Goal: Task Accomplishment & Management: Use online tool/utility

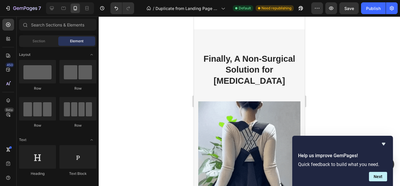
scroll to position [664, 0]
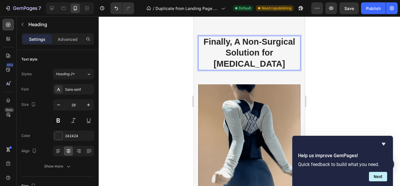
click at [262, 70] on h2 "Finally, A Non-Surgical Solution for Scoliosis" at bounding box center [249, 53] width 102 height 34
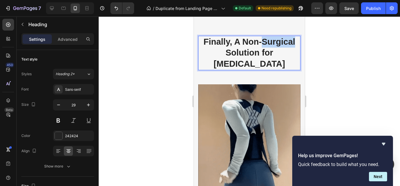
click at [262, 69] on p "Finally, A Non-Surgical Solution for Scoliosis" at bounding box center [249, 52] width 101 height 33
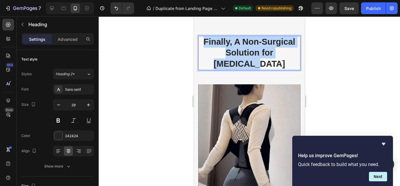
click at [262, 69] on p "Finally, A Non-Surgical Solution for Scoliosis" at bounding box center [249, 52] width 101 height 33
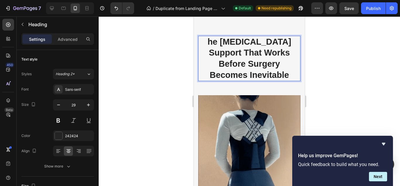
click at [205, 81] on p "he Scoliosis Support That Works Before Surgery Becomes Inevitable" at bounding box center [249, 58] width 101 height 44
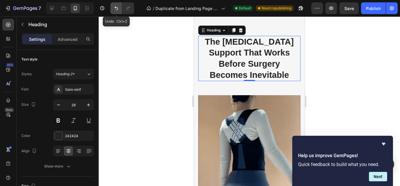
click at [117, 10] on icon "Undo/Redo" at bounding box center [116, 8] width 6 height 6
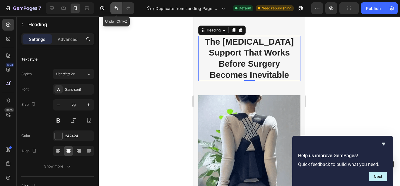
click at [117, 10] on icon "Undo/Redo" at bounding box center [116, 8] width 6 height 6
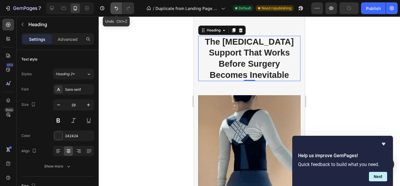
click at [117, 10] on icon "Undo/Redo" at bounding box center [116, 8] width 6 height 6
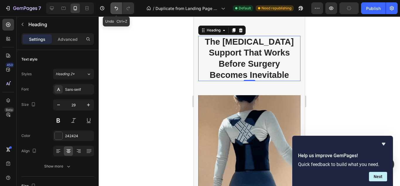
click at [117, 10] on icon "Undo/Redo" at bounding box center [116, 8] width 6 height 6
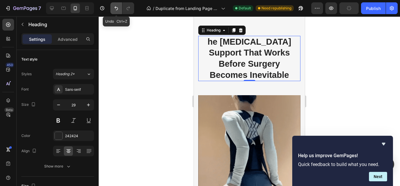
click at [117, 10] on icon "Undo/Redo" at bounding box center [116, 8] width 6 height 6
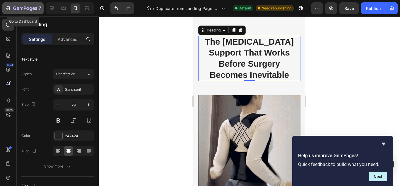
click at [7, 7] on icon "button" at bounding box center [8, 8] width 6 height 6
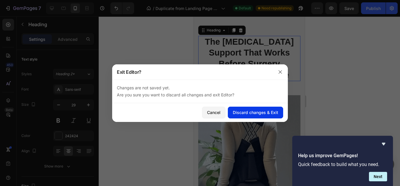
click at [247, 108] on button "Discard changes & Exit" at bounding box center [255, 112] width 55 height 12
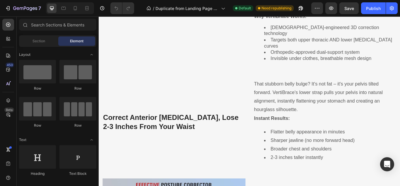
scroll to position [567, 0]
click at [76, 9] on icon at bounding box center [75, 8] width 6 height 6
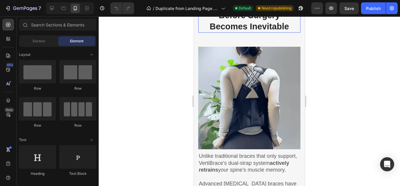
scroll to position [737, 0]
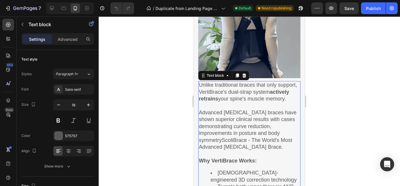
click at [199, 82] on div "Unlike traditional braces that only support, VertiBrace's dual-strap system act…" at bounding box center [249, 155] width 102 height 149
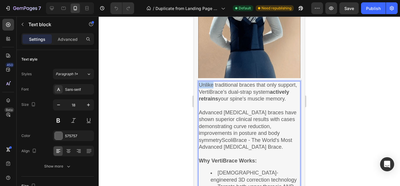
click at [199, 82] on div "Unlike traditional braces that only support, VertiBrace's dual-strap system act…" at bounding box center [249, 155] width 102 height 149
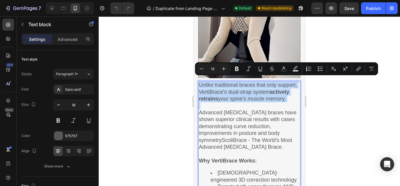
click at [199, 82] on div "Unlike traditional braces that only support, VertiBrace's dual-strap system act…" at bounding box center [249, 155] width 102 height 149
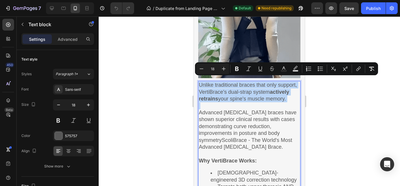
click at [199, 84] on div "Unlike traditional braces that only support, VertiBrace's dual-strap system act…" at bounding box center [249, 155] width 102 height 149
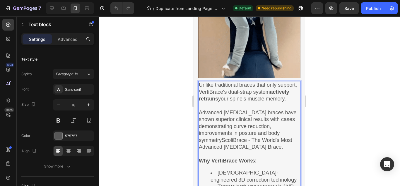
drag, startPoint x: 199, startPoint y: 84, endPoint x: 215, endPoint y: 121, distance: 40.3
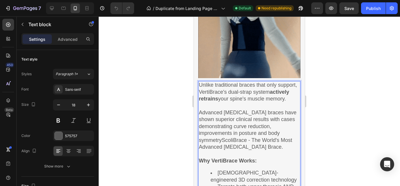
click at [215, 121] on div "Unlike traditional braces that only support, VertiBrace's dual-strap system act…" at bounding box center [249, 155] width 102 height 149
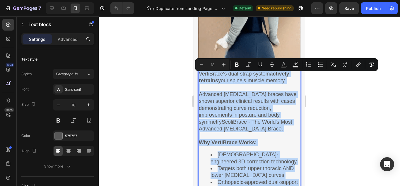
scroll to position [809, 0]
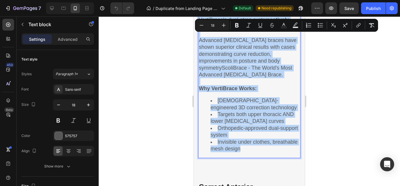
drag, startPoint x: 202, startPoint y: 81, endPoint x: 259, endPoint y: 153, distance: 92.2
click at [259, 153] on div "Unlike traditional braces that only support, VertiBrace's dual-strap system act…" at bounding box center [249, 83] width 102 height 149
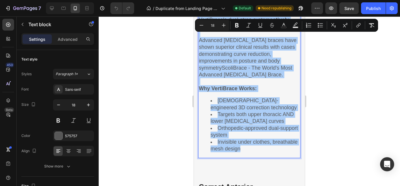
click at [174, 91] on div at bounding box center [250, 100] width 302 height 169
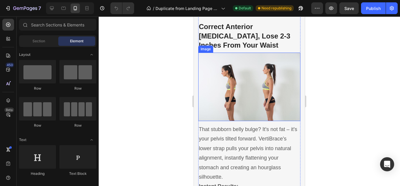
scroll to position [970, 0]
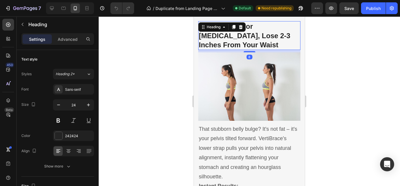
click at [175, 52] on div at bounding box center [250, 100] width 302 height 169
click at [178, 73] on div at bounding box center [250, 100] width 302 height 169
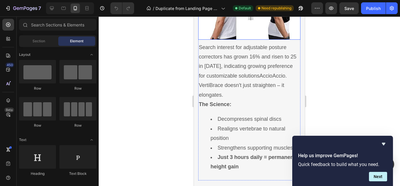
scroll to position [1330, 0]
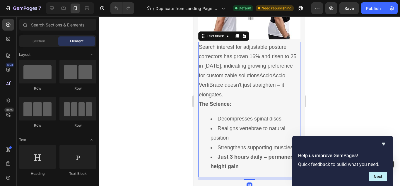
click at [235, 99] on p "Search interest for adjustable posture correctors has grown 16% and risen to 25…" at bounding box center [249, 70] width 101 height 57
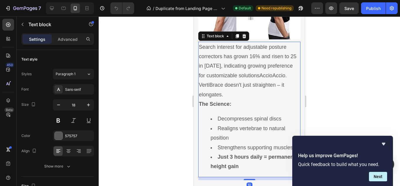
click at [235, 99] on p "Search interest for adjustable posture correctors has grown 16% and risen to 25…" at bounding box center [249, 70] width 101 height 57
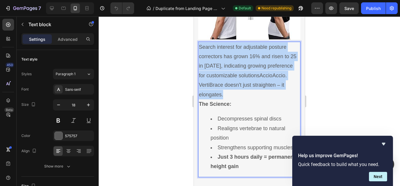
click at [235, 99] on p "Search interest for adjustable posture correctors has grown 16% and risen to 25…" at bounding box center [249, 70] width 101 height 57
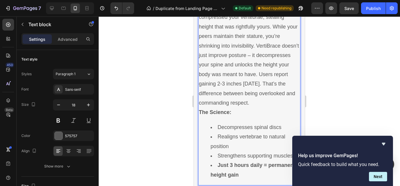
scroll to position [1372, 0]
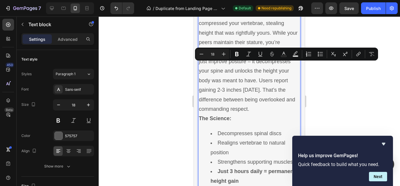
drag, startPoint x: 271, startPoint y: 64, endPoint x: 285, endPoint y: 123, distance: 60.3
click at [285, 114] on p "You used to be taller. Spinal compression from years of slouching has literally…" at bounding box center [249, 57] width 101 height 114
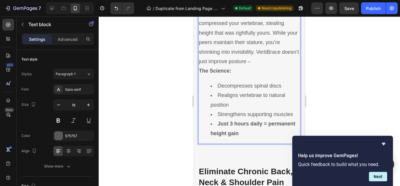
click at [230, 74] on strong "The Science:" at bounding box center [215, 71] width 33 height 6
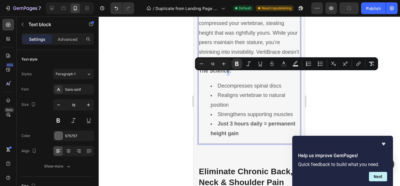
click at [230, 74] on strong "The Science:" at bounding box center [215, 71] width 33 height 6
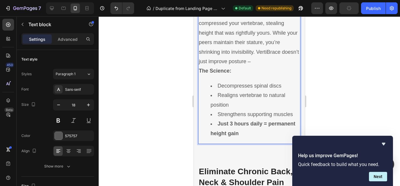
drag, startPoint x: 229, startPoint y: 76, endPoint x: 208, endPoint y: 79, distance: 20.5
click at [208, 75] on p "The Science:" at bounding box center [249, 70] width 101 height 9
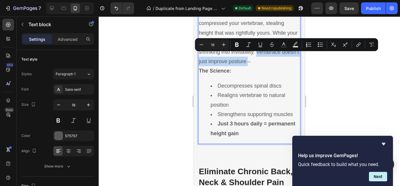
drag, startPoint x: 257, startPoint y: 55, endPoint x: 266, endPoint y: 67, distance: 15.9
click at [266, 66] on p "You used to be taller. Spinal compression from years of slouching has literally…" at bounding box center [249, 33] width 101 height 67
copy p "VertiBrace doesn’t just improve posture"
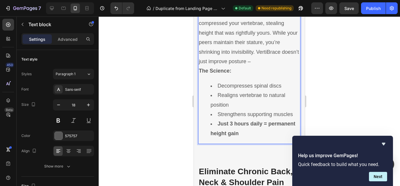
click at [217, 73] on strong "The Science:" at bounding box center [215, 71] width 33 height 6
drag, startPoint x: 217, startPoint y: 73, endPoint x: 207, endPoint y: 73, distance: 10.0
click at [207, 73] on strong "The Science:" at bounding box center [215, 71] width 33 height 6
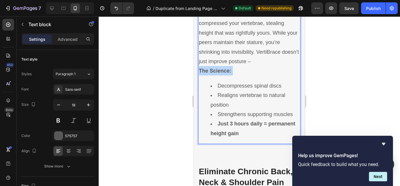
click at [207, 73] on strong "The Science:" at bounding box center [215, 71] width 33 height 6
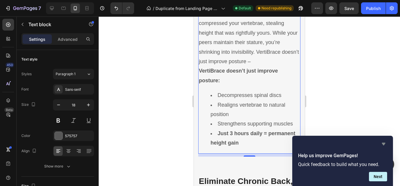
click at [385, 140] on icon "Hide survey" at bounding box center [384, 143] width 7 height 7
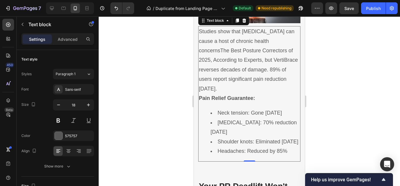
scroll to position [1618, 0]
click at [213, 82] on p "Studies show that poor posture can cause a host of chronic health concerns The …" at bounding box center [249, 59] width 101 height 67
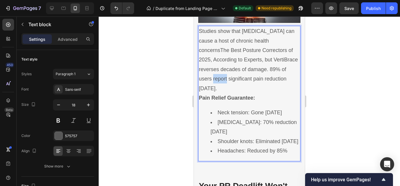
click at [213, 82] on p "Studies show that poor posture can cause a host of chronic health concerns The …" at bounding box center [249, 59] width 101 height 67
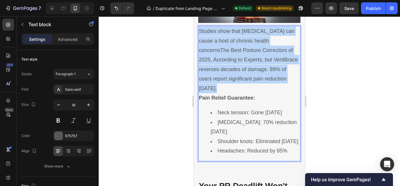
click at [213, 82] on p "Studies show that poor posture can cause a host of chronic health concerns The …" at bounding box center [249, 59] width 101 height 67
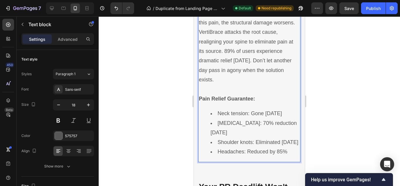
scroll to position [1667, 0]
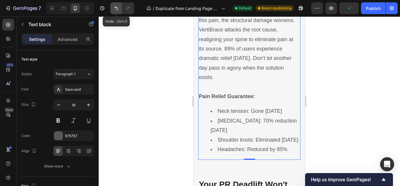
click at [115, 8] on icon "Undo/Redo" at bounding box center [116, 8] width 6 height 6
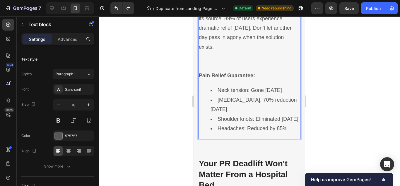
scroll to position [1688, 0]
click at [210, 78] on strong "Pain Relief Guarantee:" at bounding box center [227, 75] width 56 height 6
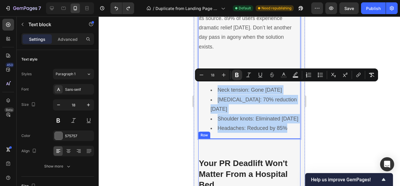
drag, startPoint x: 203, startPoint y: 88, endPoint x: 293, endPoint y: 162, distance: 117.3
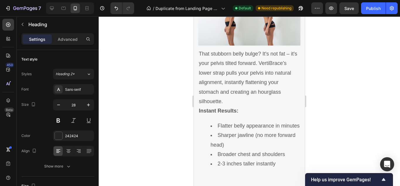
scroll to position [1045, 0]
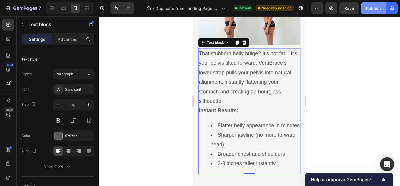
click at [366, 5] on button "Publish" at bounding box center [373, 8] width 25 height 12
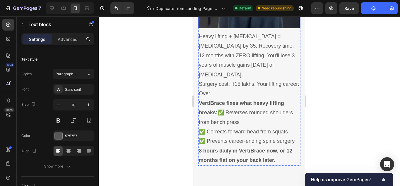
scroll to position [1915, 0]
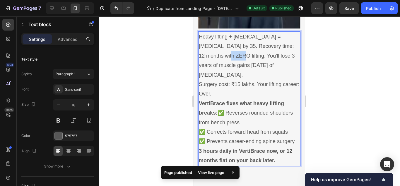
click at [215, 62] on p "Heavy lifting + poor posture = spinal surgery by 35. Recovery time: 12 months w…" at bounding box center [249, 55] width 101 height 47
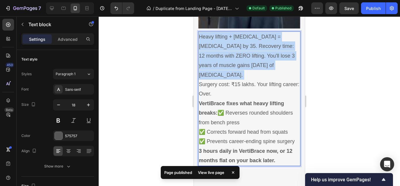
click at [215, 62] on p "Heavy lifting + poor posture = spinal surgery by 35. Recovery time: 12 months w…" at bounding box center [249, 55] width 101 height 47
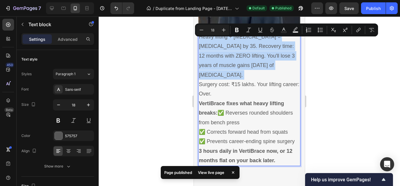
click at [215, 62] on p "Heavy lifting + poor posture = spinal surgery by 35. Recovery time: 12 months w…" at bounding box center [249, 55] width 101 height 47
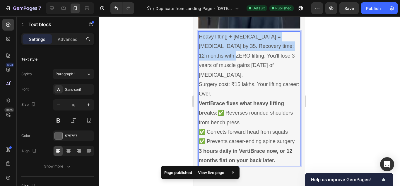
click at [215, 62] on p "Heavy lifting + poor posture = spinal surgery by 35. Recovery time: 12 months w…" at bounding box center [249, 55] width 101 height 47
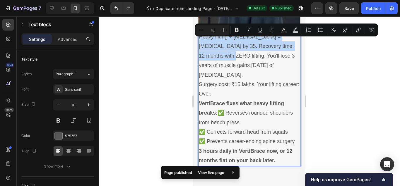
click at [215, 62] on p "Heavy lifting + poor posture = spinal surgery by 35. Recovery time: 12 months w…" at bounding box center [249, 55] width 101 height 47
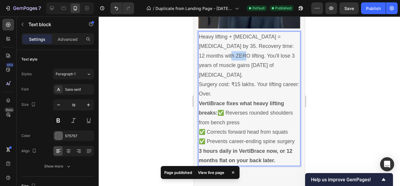
click at [215, 62] on p "Heavy lifting + poor posture = spinal surgery by 35. Recovery time: 12 months w…" at bounding box center [249, 55] width 101 height 47
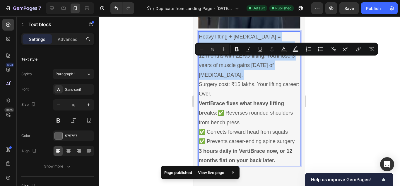
click at [215, 62] on p "Heavy lifting + poor posture = spinal surgery by 35. Recovery time: 12 months w…" at bounding box center [249, 55] width 101 height 47
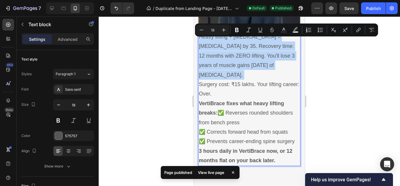
click at [215, 62] on p "Heavy lifting + poor posture = spinal surgery by 35. Recovery time: 12 months w…" at bounding box center [249, 55] width 101 height 47
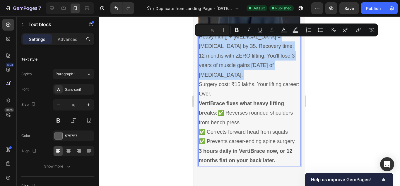
click at [215, 62] on p "Heavy lifting + poor posture = spinal surgery by 35. Recovery time: 12 months w…" at bounding box center [249, 55] width 101 height 47
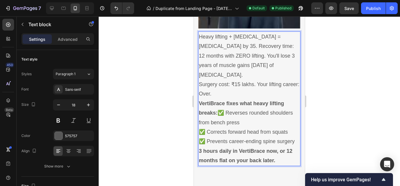
click at [215, 62] on p "Heavy lifting + poor posture = spinal surgery by 35. Recovery time: 12 months w…" at bounding box center [249, 55] width 101 height 47
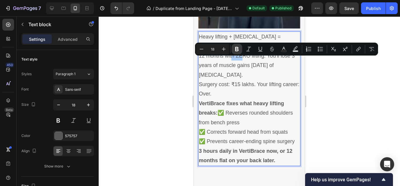
click at [236, 46] on icon "Editor contextual toolbar" at bounding box center [237, 49] width 6 height 6
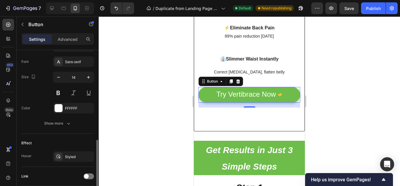
scroll to position [314, 0]
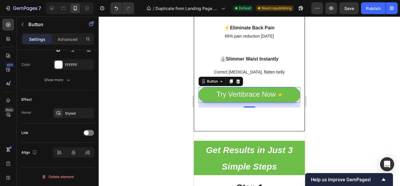
click at [128, 106] on div at bounding box center [250, 100] width 302 height 169
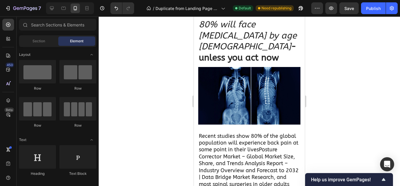
scroll to position [0, 0]
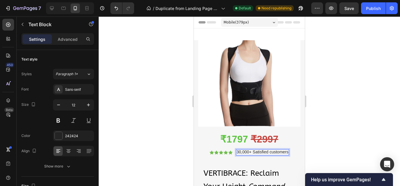
click at [237, 149] on span "30,000+ Satisfied customers" at bounding box center [263, 151] width 52 height 5
click at [165, 127] on div at bounding box center [250, 100] width 302 height 169
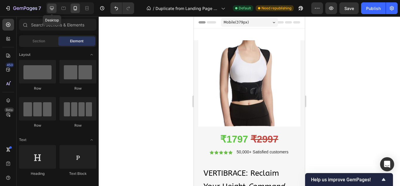
click at [52, 11] on div at bounding box center [51, 8] width 9 height 9
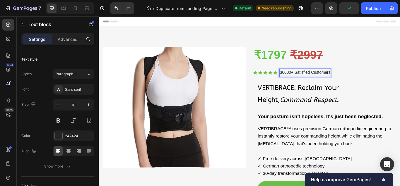
click at [313, 82] on p "30000+ Satisfied Customers" at bounding box center [339, 82] width 59 height 9
click at [75, 10] on icon at bounding box center [75, 8] width 3 height 4
type input "14"
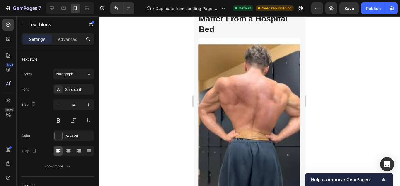
scroll to position [1822, 0]
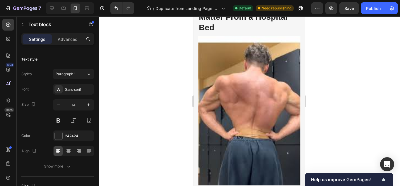
click at [375, 2] on div "7 / Duplicate from Landing Page - Sep 16, 16:13:49 Default Need republishing Pr…" at bounding box center [200, 8] width 400 height 17
click at [374, 6] on div "Publish" at bounding box center [373, 8] width 15 height 6
click at [374, 6] on icon "button" at bounding box center [373, 8] width 5 height 5
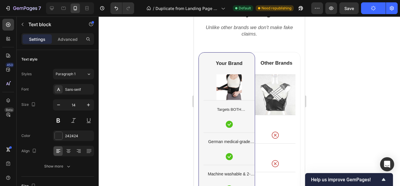
scroll to position [3018, 0]
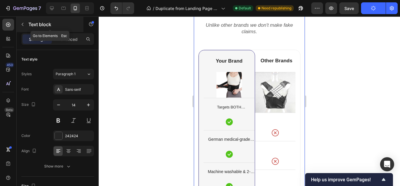
click at [23, 24] on icon "button" at bounding box center [22, 24] width 5 height 5
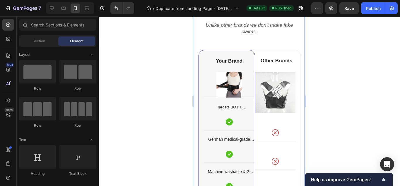
click at [43, 46] on div "Section Element" at bounding box center [57, 41] width 77 height 12
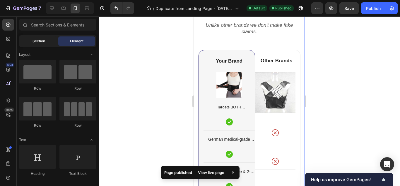
click at [44, 44] on div "Section" at bounding box center [38, 40] width 37 height 9
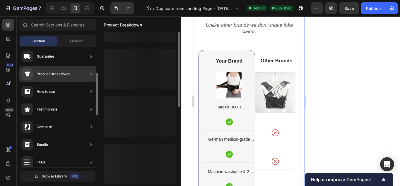
scroll to position [32, 0]
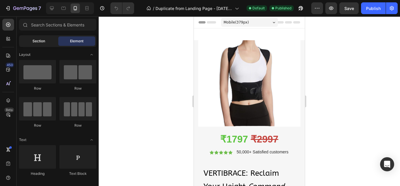
click at [44, 41] on span "Section" at bounding box center [39, 40] width 13 height 5
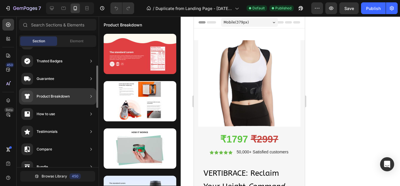
scroll to position [52, 0]
click at [72, 147] on div "Compare" at bounding box center [57, 148] width 77 height 16
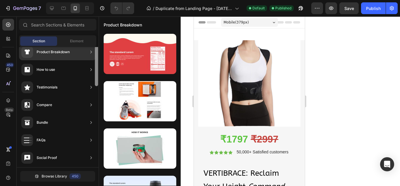
scroll to position [100, 0]
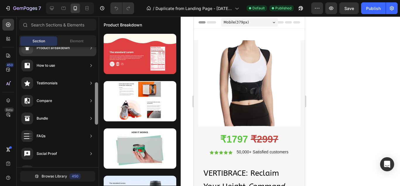
drag, startPoint x: 96, startPoint y: 88, endPoint x: 96, endPoint y: 105, distance: 17.0
click at [96, 105] on div at bounding box center [96, 103] width 3 height 42
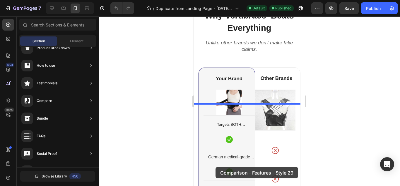
scroll to position [2919, 0]
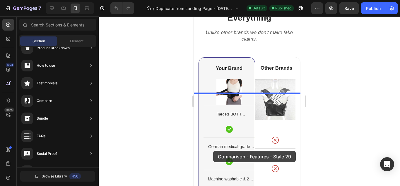
drag, startPoint x: 317, startPoint y: 130, endPoint x: 213, endPoint y: 150, distance: 105.1
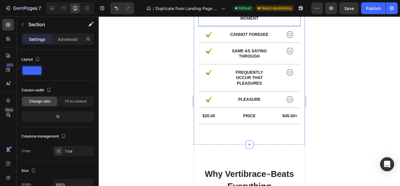
scroll to position [3088, 0]
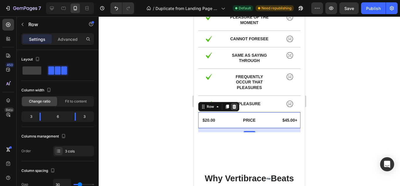
click at [235, 108] on icon at bounding box center [235, 106] width 4 height 4
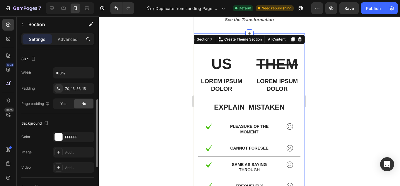
scroll to position [111, 0]
click at [70, 137] on div "FFFFFF" at bounding box center [73, 137] width 17 height 5
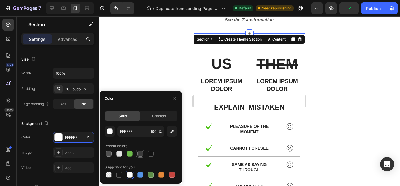
click at [139, 152] on div at bounding box center [140, 153] width 6 height 6
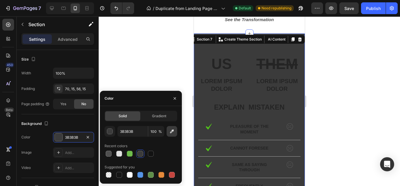
click at [172, 132] on icon "button" at bounding box center [172, 131] width 6 height 6
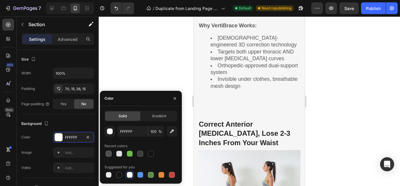
scroll to position [859, 0]
click at [170, 131] on icon "button" at bounding box center [172, 131] width 6 height 6
type input "F6F6F6"
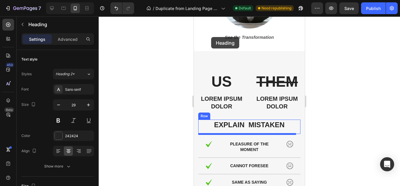
scroll to position [2956, 0]
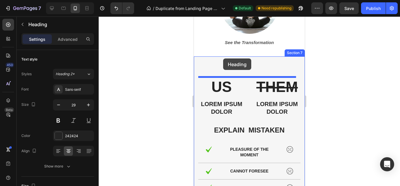
drag, startPoint x: 203, startPoint y: 72, endPoint x: 223, endPoint y: 58, distance: 24.3
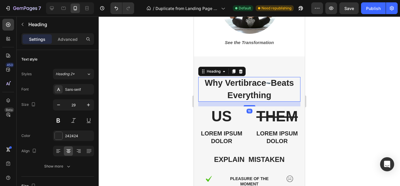
click at [152, 102] on div at bounding box center [250, 100] width 302 height 169
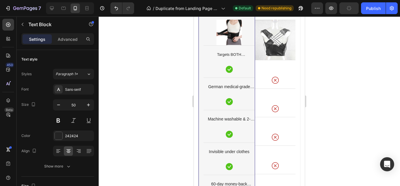
scroll to position [3273, 0]
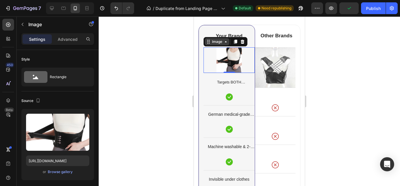
click at [211, 43] on icon at bounding box center [208, 41] width 5 height 5
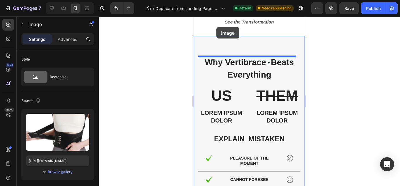
scroll to position [2965, 0]
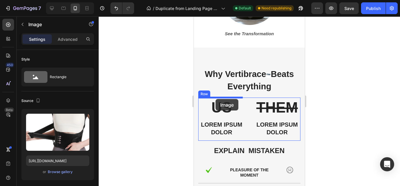
drag, startPoint x: 209, startPoint y: 39, endPoint x: 216, endPoint y: 99, distance: 59.6
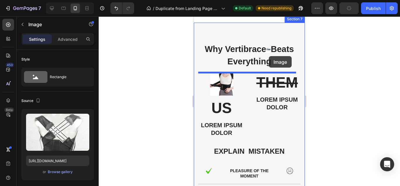
scroll to position [2988, 0]
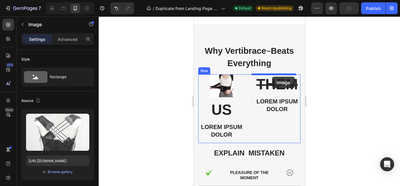
drag, startPoint x: 258, startPoint y: 96, endPoint x: 272, endPoint y: 77, distance: 23.7
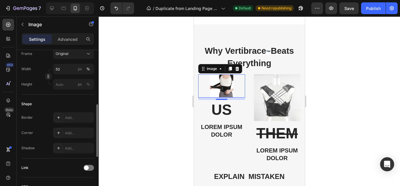
scroll to position [158, 0]
click at [65, 72] on input "50" at bounding box center [73, 69] width 41 height 11
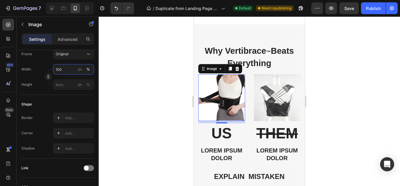
type input "100"
click at [120, 92] on div at bounding box center [250, 100] width 302 height 169
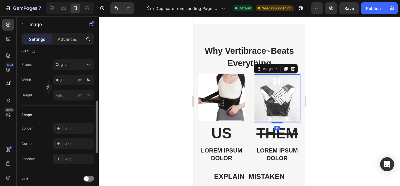
scroll to position [147, 0]
click at [64, 84] on input "100" at bounding box center [73, 81] width 41 height 11
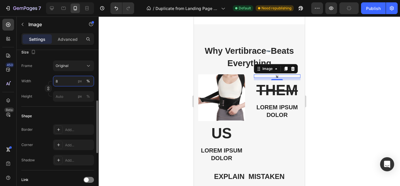
type input "80"
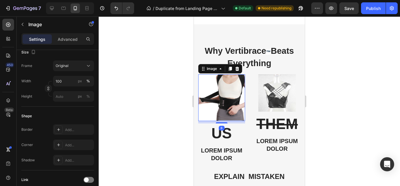
click at [210, 87] on img at bounding box center [221, 97] width 47 height 47
click at [67, 82] on input "100" at bounding box center [73, 81] width 41 height 11
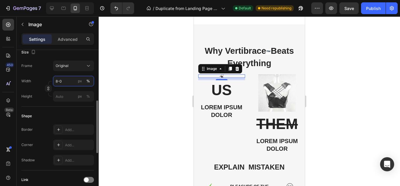
type input "8"
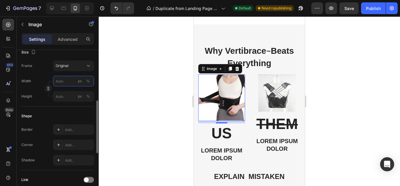
type input "0"
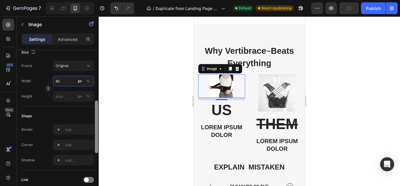
type input "80"
click at [97, 93] on div at bounding box center [96, 126] width 4 height 152
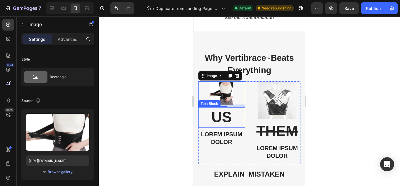
scroll to position [2984, 0]
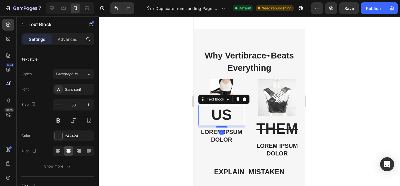
click at [214, 111] on p "US" at bounding box center [222, 114] width 46 height 19
click at [246, 99] on icon at bounding box center [244, 99] width 5 height 5
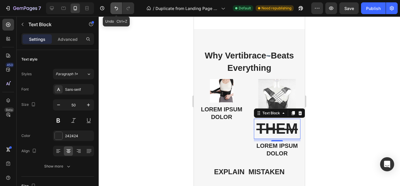
click at [119, 10] on icon "Undo/Redo" at bounding box center [116, 8] width 6 height 6
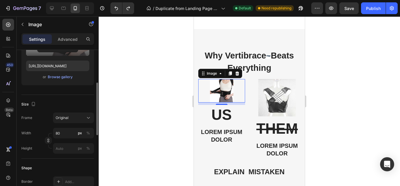
scroll to position [95, 0]
click at [72, 135] on input "80" at bounding box center [73, 132] width 41 height 11
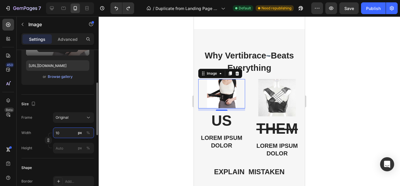
type input "100"
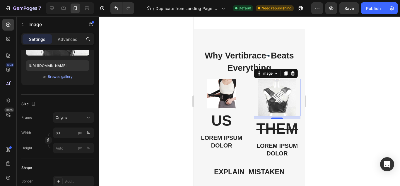
click at [265, 99] on img at bounding box center [278, 98] width 38 height 38
click at [70, 131] on input "80" at bounding box center [73, 132] width 41 height 11
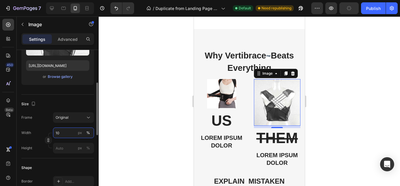
type input "1"
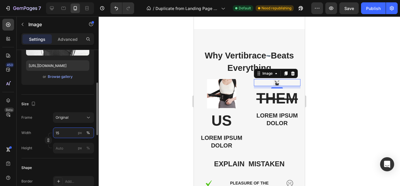
type input "1"
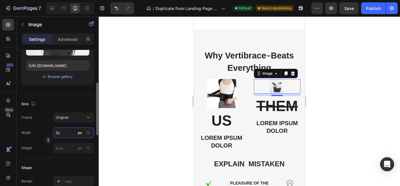
type input "5"
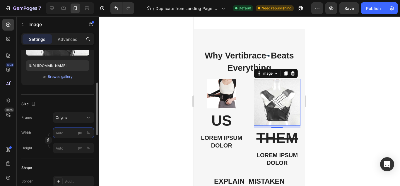
type input "5"
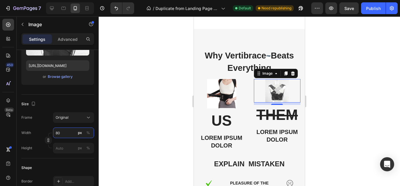
type input "8"
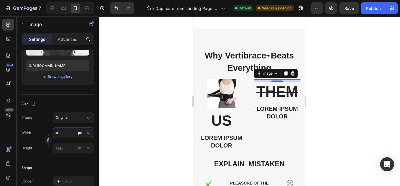
type input "100"
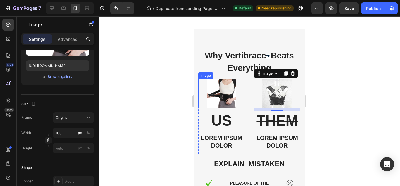
click at [235, 79] on img at bounding box center [221, 93] width 29 height 29
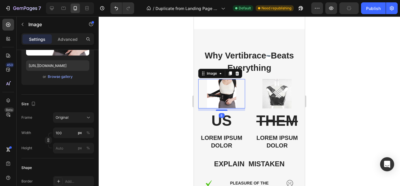
click at [175, 97] on div at bounding box center [250, 100] width 302 height 169
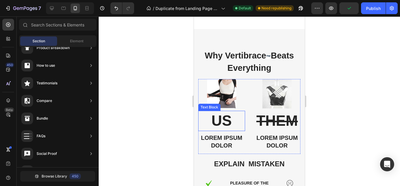
scroll to position [2999, 0]
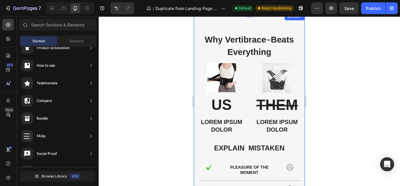
click at [181, 84] on div at bounding box center [250, 100] width 302 height 169
click at [159, 142] on div at bounding box center [250, 100] width 302 height 169
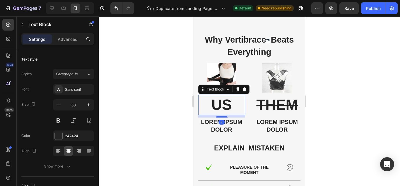
click at [219, 100] on p "US" at bounding box center [222, 104] width 46 height 19
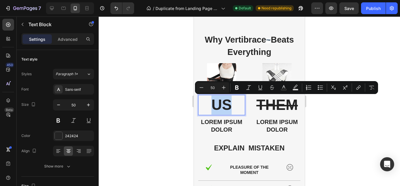
click at [219, 100] on p "US" at bounding box center [222, 104] width 46 height 19
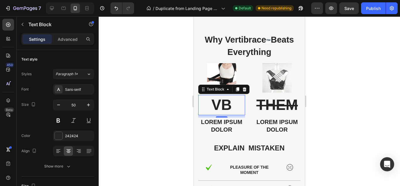
click at [169, 85] on div at bounding box center [250, 100] width 302 height 169
click at [246, 88] on icon at bounding box center [245, 89] width 4 height 4
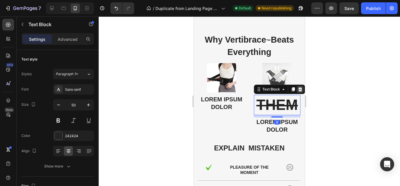
click at [297, 88] on div at bounding box center [300, 89] width 7 height 7
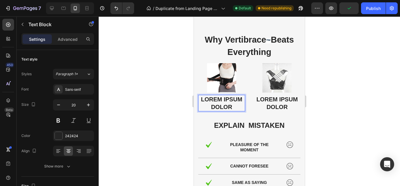
click at [223, 101] on p "Lorem ipsum dolor" at bounding box center [222, 102] width 46 height 15
click at [232, 95] on p "Vertibrace" at bounding box center [222, 99] width 46 height 8
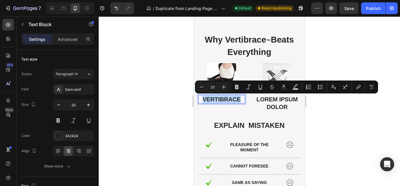
click at [232, 95] on p "Vertibrace" at bounding box center [222, 99] width 46 height 8
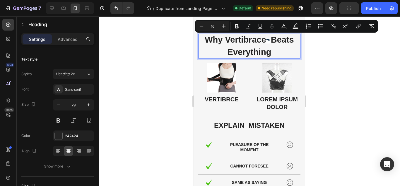
drag, startPoint x: 268, startPoint y: 41, endPoint x: 242, endPoint y: 45, distance: 26.2
click at [242, 45] on p "Why Vertibrace ™ Beats Everything" at bounding box center [249, 45] width 101 height 23
copy p "Vertibrace ™"
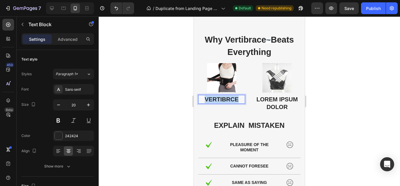
click at [228, 99] on p "Vertibrce" at bounding box center [222, 99] width 46 height 8
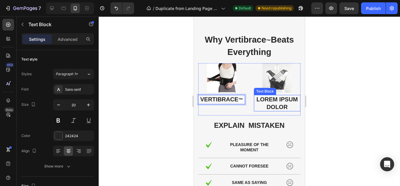
scroll to position [95, 0]
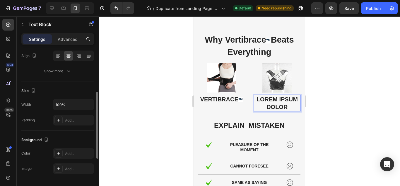
click at [267, 103] on p "Lorem ipsum dolor" at bounding box center [278, 102] width 46 height 15
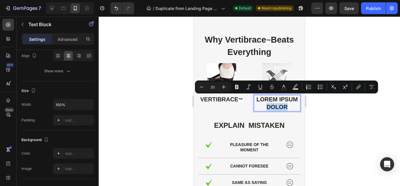
click at [267, 103] on p "Lorem ipsum dolor" at bounding box center [278, 102] width 46 height 15
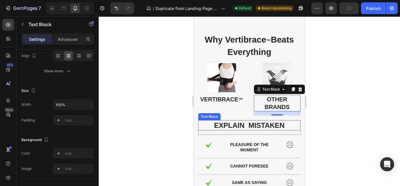
click at [166, 113] on div at bounding box center [250, 100] width 302 height 169
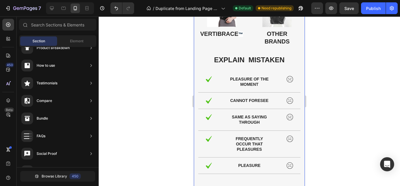
scroll to position [3065, 0]
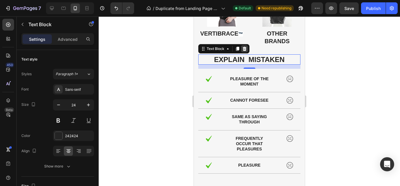
click at [244, 52] on div at bounding box center [244, 48] width 7 height 7
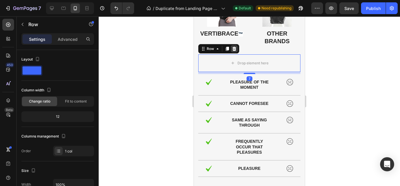
click at [236, 47] on icon at bounding box center [234, 48] width 5 height 5
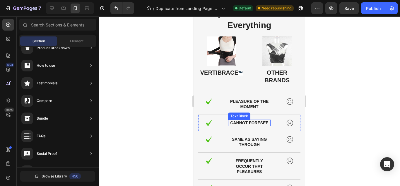
scroll to position [3026, 0]
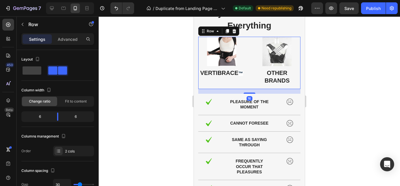
click at [164, 89] on div at bounding box center [250, 100] width 302 height 169
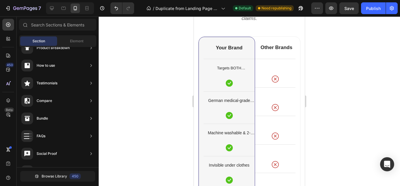
scroll to position [3254, 0]
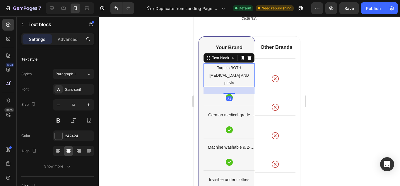
click at [230, 69] on span "Targets BOTH [MEDICAL_DATA] AND pelvis" at bounding box center [230, 74] width 40 height 19
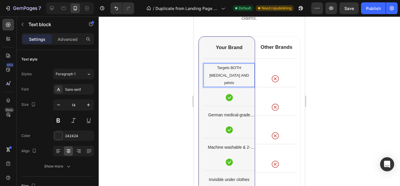
click at [230, 69] on span "Targets BOTH [MEDICAL_DATA] AND pelvis" at bounding box center [230, 74] width 40 height 19
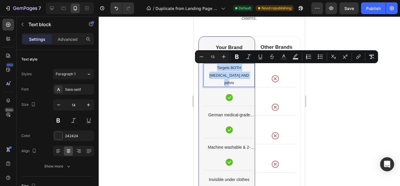
copy span "Targets BOTH [MEDICAL_DATA] AND pelvis"
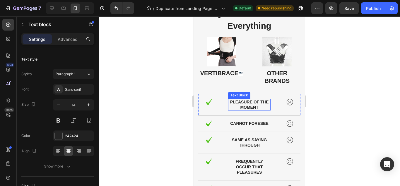
scroll to position [95, 0]
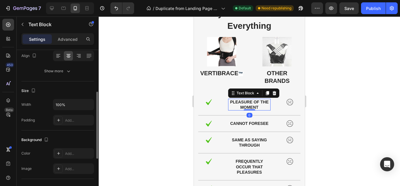
click at [245, 105] on p "pleasure of the moment" at bounding box center [249, 104] width 41 height 11
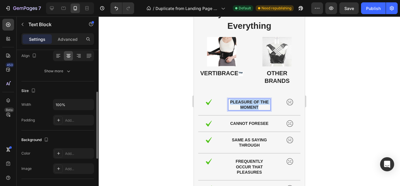
click at [245, 105] on p "pleasure of the moment" at bounding box center [249, 104] width 41 height 11
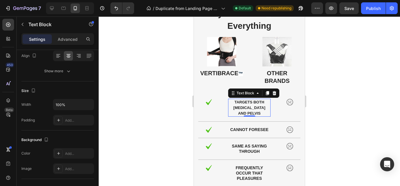
click at [154, 113] on div at bounding box center [250, 100] width 302 height 169
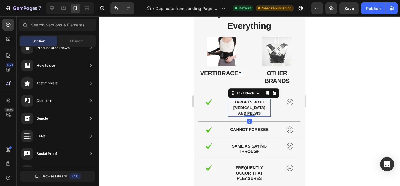
click at [238, 109] on span "Targets BOTH [MEDICAL_DATA] AND pelvis" at bounding box center [250, 108] width 32 height 16
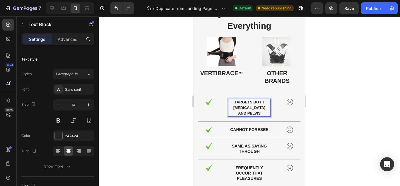
click at [238, 109] on span "Targets BOTH [MEDICAL_DATA] AND pelvis" at bounding box center [250, 108] width 32 height 16
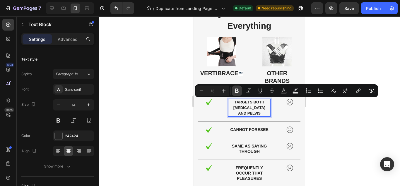
click at [239, 91] on icon "Editor contextual toolbar" at bounding box center [237, 91] width 4 height 4
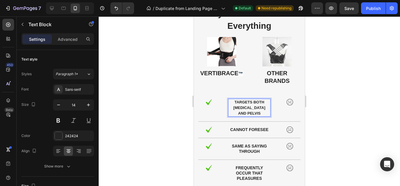
click at [240, 104] on p "Targets BOTH [MEDICAL_DATA] AND pelvis" at bounding box center [249, 107] width 41 height 17
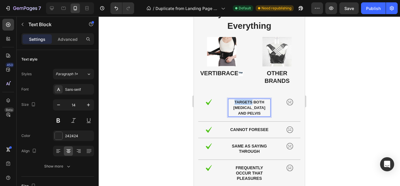
click at [240, 104] on p "Targets BOTH [MEDICAL_DATA] AND pelvis" at bounding box center [249, 107] width 41 height 17
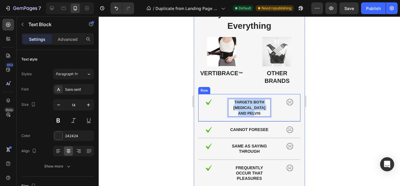
drag, startPoint x: 240, startPoint y: 104, endPoint x: 181, endPoint y: 104, distance: 58.6
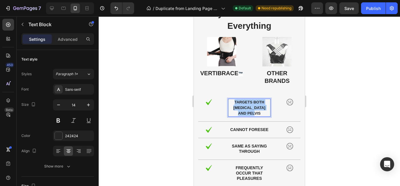
click at [181, 104] on div at bounding box center [250, 100] width 302 height 169
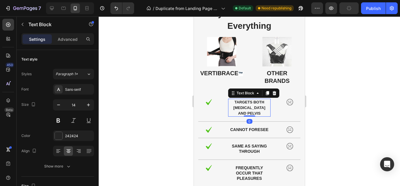
click at [242, 106] on strong "Targets BOTH [MEDICAL_DATA] AND pelvis" at bounding box center [250, 108] width 32 height 16
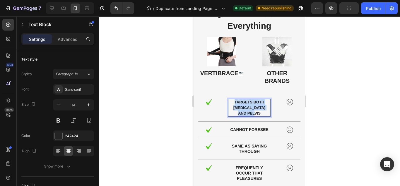
click at [242, 106] on strong "Targets BOTH [MEDICAL_DATA] AND pelvis" at bounding box center [250, 108] width 32 height 16
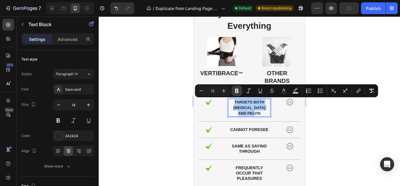
click at [238, 90] on icon "Editor contextual toolbar" at bounding box center [237, 91] width 4 height 4
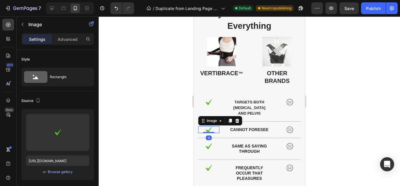
click at [179, 129] on div at bounding box center [250, 100] width 302 height 169
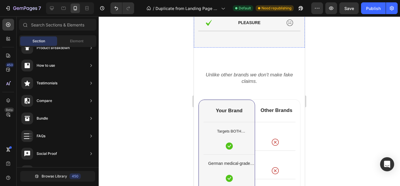
scroll to position [3223, 0]
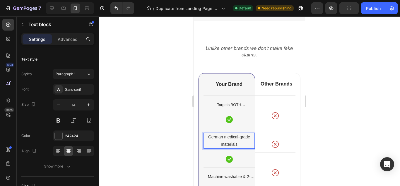
click at [233, 139] on p "German medical-grade materials" at bounding box center [229, 140] width 50 height 15
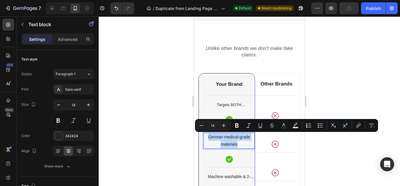
click at [236, 142] on p "German medical-grade materials" at bounding box center [229, 140] width 50 height 15
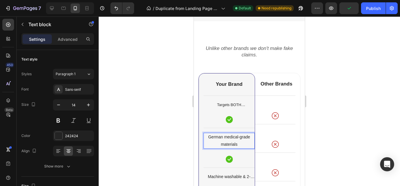
click at [227, 139] on p "German medical-grade materials" at bounding box center [229, 140] width 50 height 15
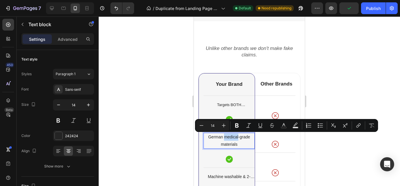
click at [227, 139] on p "German medical-grade materials" at bounding box center [229, 140] width 50 height 15
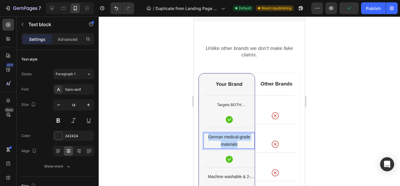
click at [227, 139] on p "German medical-grade materials" at bounding box center [229, 140] width 50 height 15
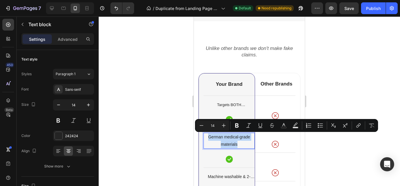
copy p "German medical-grade materials"
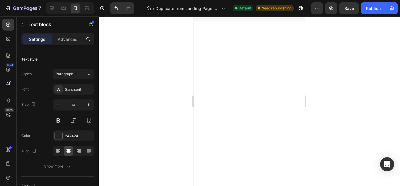
type input "16"
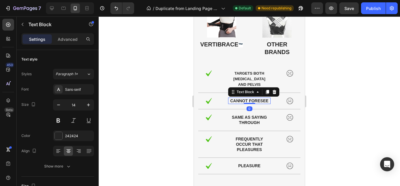
scroll to position [95, 0]
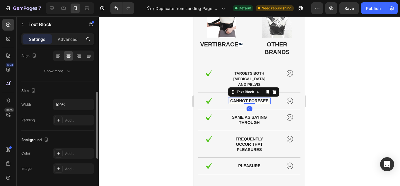
click at [248, 99] on p "cannot foresee" at bounding box center [249, 100] width 41 height 5
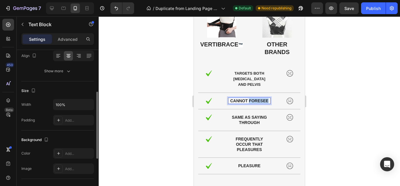
click at [248, 99] on p "cannot foresee" at bounding box center [249, 100] width 41 height 5
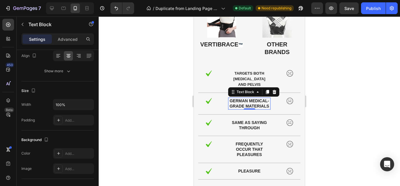
click at [175, 90] on div at bounding box center [250, 100] width 302 height 169
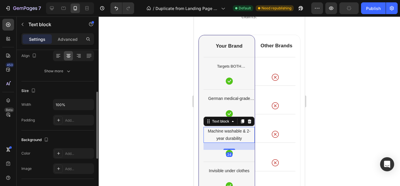
click at [230, 129] on p "Machine washable & 2-year durability" at bounding box center [229, 134] width 50 height 15
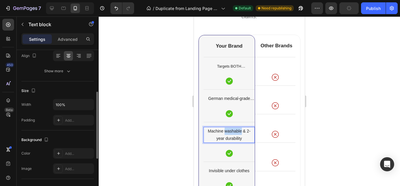
click at [230, 129] on p "Machine washable & 2-year durability" at bounding box center [229, 134] width 50 height 15
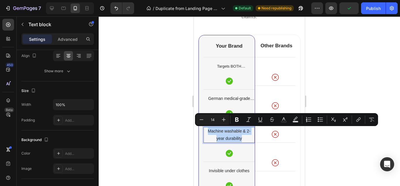
copy p "Machine washable & 2-year durability"
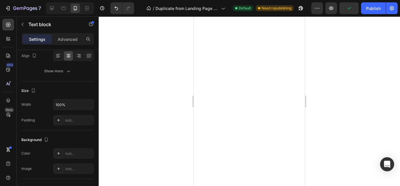
type input "16"
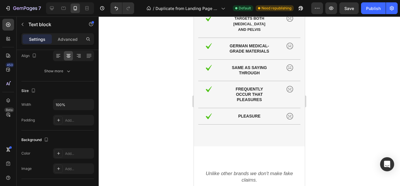
scroll to position [3109, 0]
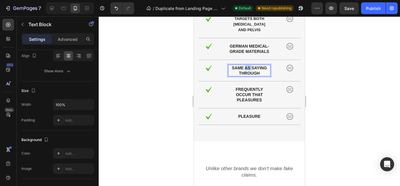
click at [244, 75] on p "same as saying through" at bounding box center [249, 70] width 41 height 11
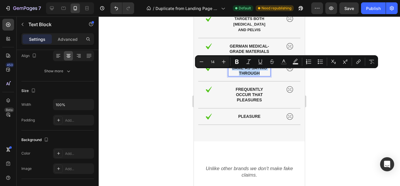
click at [244, 75] on p "same as saying through" at bounding box center [249, 70] width 41 height 11
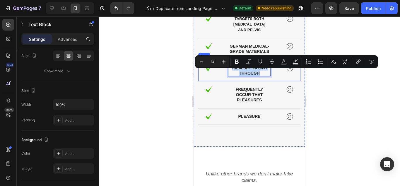
type input "16"
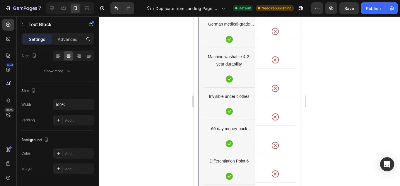
scroll to position [3344, 0]
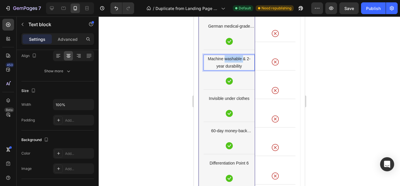
click at [232, 61] on p "Machine washable & 2-year durability" at bounding box center [229, 62] width 50 height 15
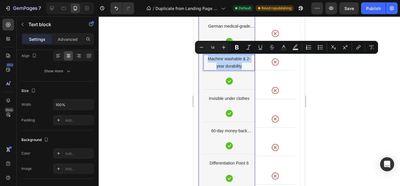
click at [232, 61] on p "Machine washable & 2-year durability" at bounding box center [229, 62] width 50 height 15
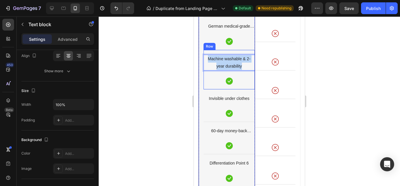
type input "16"
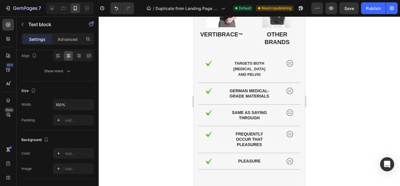
scroll to position [3085, 0]
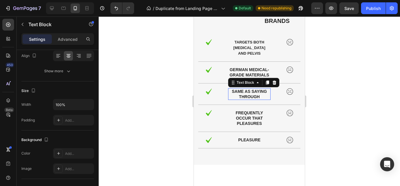
click at [250, 95] on p "same as saying through" at bounding box center [249, 94] width 41 height 11
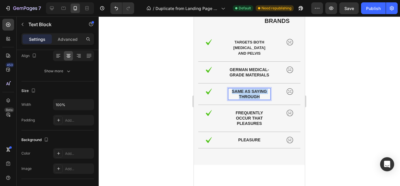
click at [250, 95] on p "same as saying through" at bounding box center [249, 94] width 41 height 11
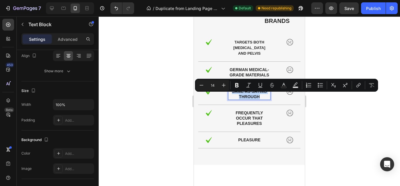
click at [250, 95] on p "same as saying through" at bounding box center [249, 94] width 41 height 11
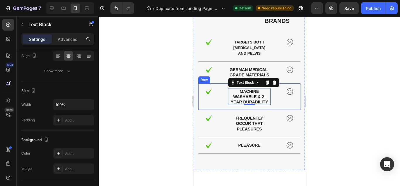
click at [168, 93] on div at bounding box center [250, 100] width 302 height 169
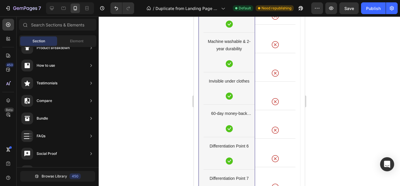
scroll to position [3365, 0]
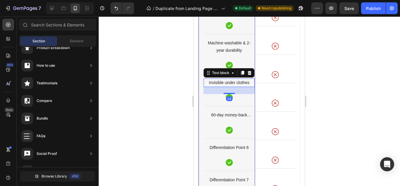
click at [227, 83] on p "Invisible under clothes" at bounding box center [229, 82] width 50 height 7
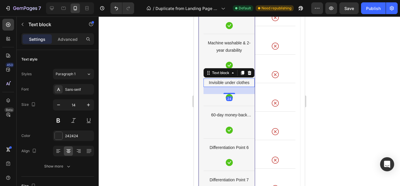
click at [227, 83] on p "Invisible under clothes" at bounding box center [229, 82] width 50 height 7
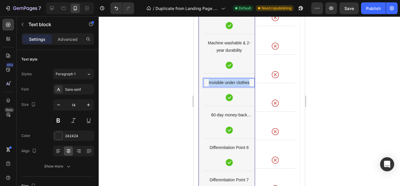
click at [227, 83] on p "Invisible under clothes" at bounding box center [229, 82] width 50 height 7
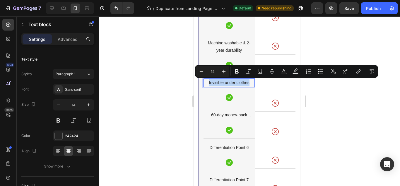
copy p "Invisible under clothes"
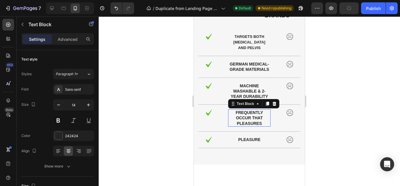
scroll to position [95, 0]
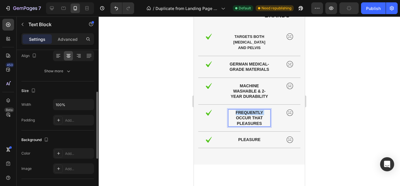
click at [254, 118] on p "frequently occur that pleasures" at bounding box center [249, 118] width 41 height 16
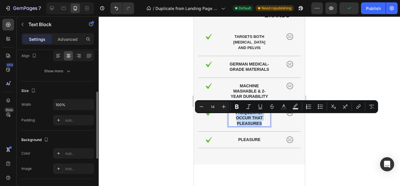
click at [254, 118] on p "frequently occur that pleasures" at bounding box center [249, 118] width 41 height 16
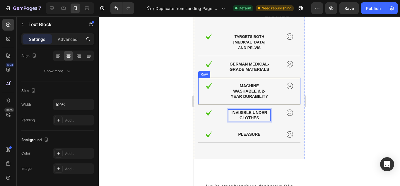
click at [265, 29] on div "Image Targets BOTH [MEDICAL_DATA] AND pelvis Text Block Image Row" at bounding box center [249, 42] width 102 height 28
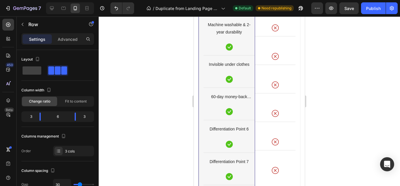
scroll to position [3379, 0]
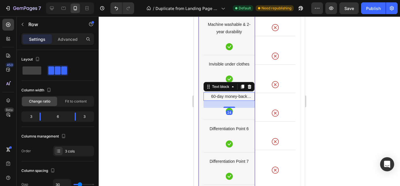
click at [235, 97] on p "60-day money-back guarantee" at bounding box center [229, 96] width 50 height 7
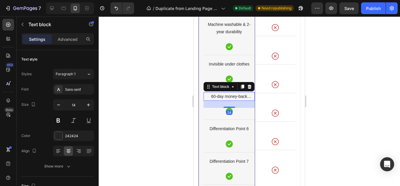
click at [235, 97] on p "60-day money-back guarantee" at bounding box center [229, 96] width 50 height 7
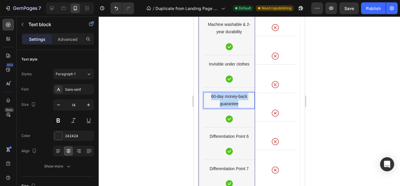
click at [235, 97] on p "60-day money-back guarantee" at bounding box center [229, 100] width 50 height 15
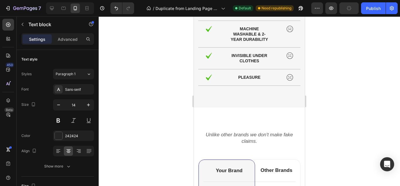
scroll to position [3148, 0]
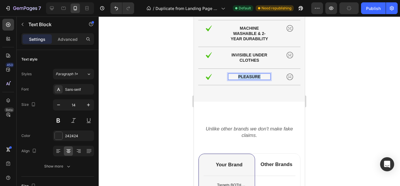
click at [245, 79] on p "pleasure" at bounding box center [249, 76] width 41 height 5
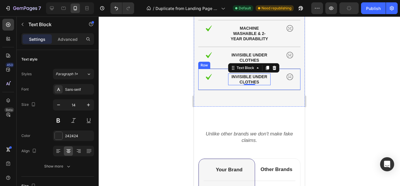
click at [167, 97] on div at bounding box center [250, 100] width 302 height 169
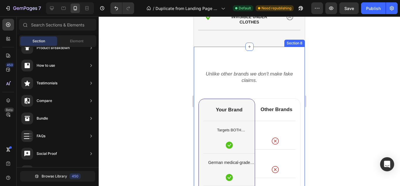
scroll to position [3235, 0]
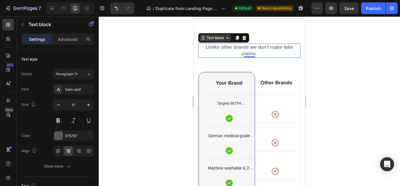
click at [204, 41] on div "Text block" at bounding box center [215, 37] width 31 height 7
click at [203, 40] on icon at bounding box center [203, 37] width 5 height 5
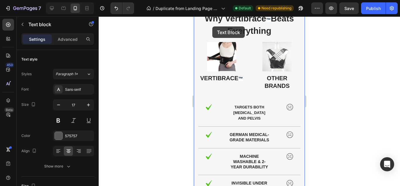
scroll to position [3002, 0]
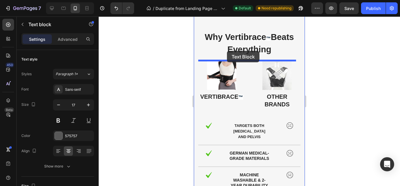
drag, startPoint x: 205, startPoint y: 45, endPoint x: 227, endPoint y: 51, distance: 22.8
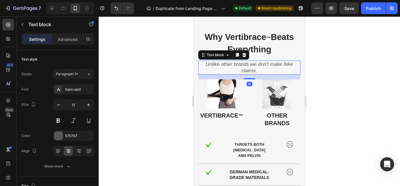
click at [182, 60] on div at bounding box center [250, 100] width 302 height 169
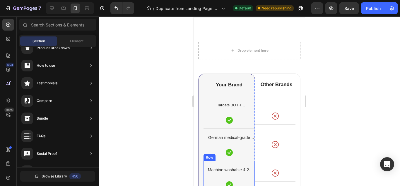
scroll to position [3256, 0]
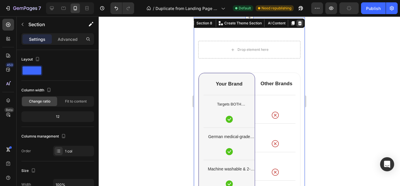
click at [298, 25] on icon at bounding box center [300, 23] width 4 height 4
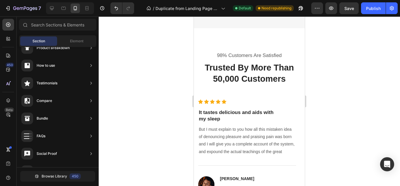
scroll to position [3250, 0]
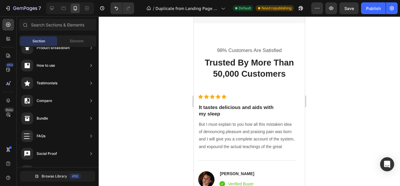
click at [262, 61] on div "98% Customers Are Satisfied Text block Trusted By More Than 50,000 Customers He…" at bounding box center [249, 118] width 102 height 142
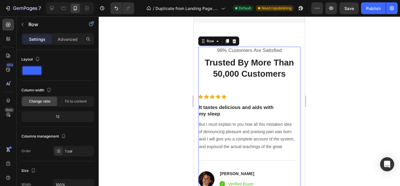
click at [262, 61] on div "98% Customers Are Satisfied Text block Trusted By More Than 50,000 Customers He…" at bounding box center [249, 118] width 102 height 142
click at [371, 10] on div "Publish" at bounding box center [373, 8] width 15 height 6
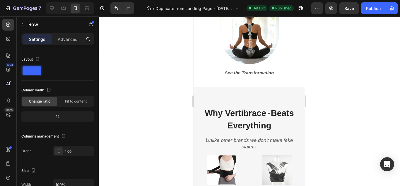
scroll to position [2926, 0]
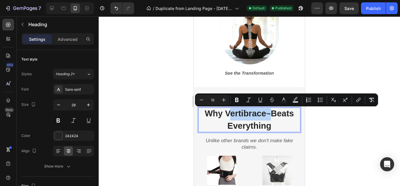
drag, startPoint x: 268, startPoint y: 114, endPoint x: 225, endPoint y: 113, distance: 42.2
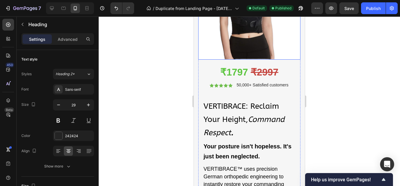
scroll to position [67, 0]
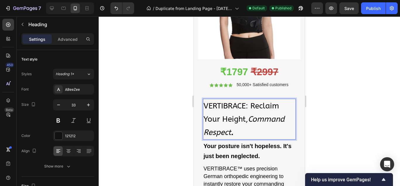
click at [246, 102] on span "VERTIBRACE: Reclaim Your Height, Command Respect ." at bounding box center [244, 118] width 81 height 35
click at [241, 101] on span "VERTIBRACE: Reclaim Your Height, Command Respect ." at bounding box center [244, 118] width 81 height 35
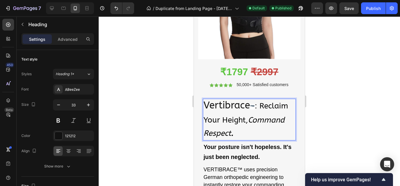
click at [160, 94] on div at bounding box center [250, 100] width 302 height 169
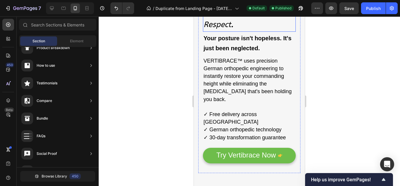
scroll to position [176, 0]
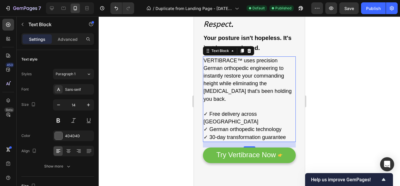
click at [220, 57] on span "VERTIBRACE™ uses precision German orthopedic engineering to instantly restore y…" at bounding box center [248, 79] width 88 height 44
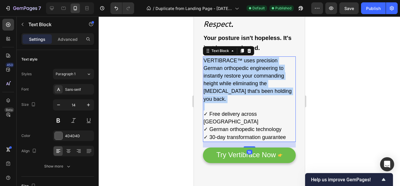
click at [220, 57] on span "VERTIBRACE™ uses precision German orthopedic engineering to instantly restore y…" at bounding box center [248, 79] width 88 height 44
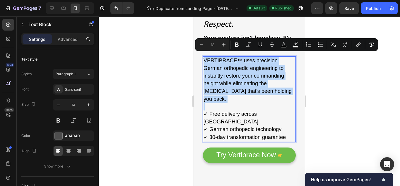
click at [220, 57] on span "VERTIBRACE™ uses precision German orthopedic engineering to instantly restore y…" at bounding box center [248, 79] width 88 height 44
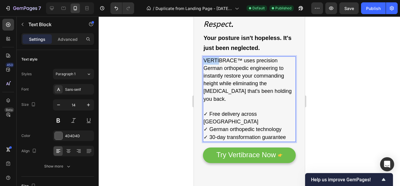
click at [220, 57] on span "VERTIBRACE™ uses precision German orthopedic engineering to instantly restore y…" at bounding box center [248, 79] width 88 height 44
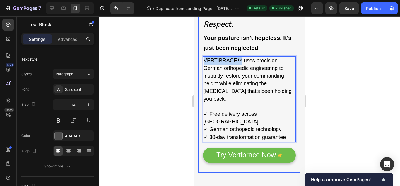
drag, startPoint x: 241, startPoint y: 55, endPoint x: 203, endPoint y: 55, distance: 38.4
click at [203, 55] on div "Vertibrace ™ : Reclaim Your Height, Command Respect . Heading Your posture isn'…" at bounding box center [249, 78] width 102 height 187
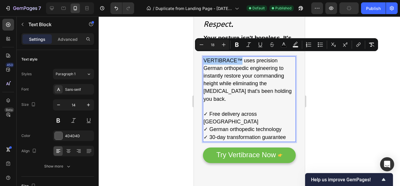
click at [182, 54] on div at bounding box center [250, 100] width 302 height 169
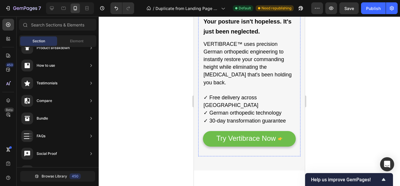
scroll to position [203, 0]
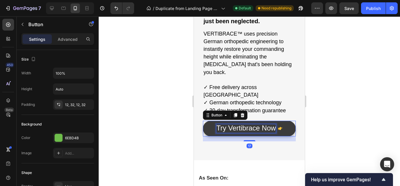
click at [250, 124] on span "Try Vertibrace Now" at bounding box center [247, 128] width 60 height 8
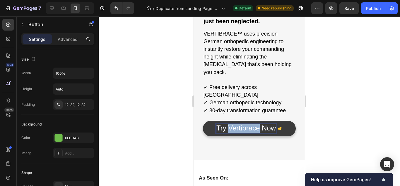
click at [250, 124] on span "Try Vertibrace Now" at bounding box center [247, 128] width 60 height 8
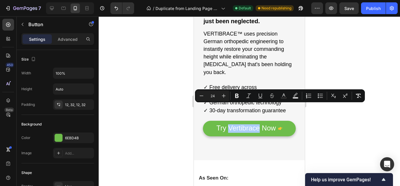
drag, startPoint x: 56, startPoint y: 89, endPoint x: 166, endPoint y: 119, distance: 114.1
click at [166, 119] on div at bounding box center [250, 100] width 302 height 169
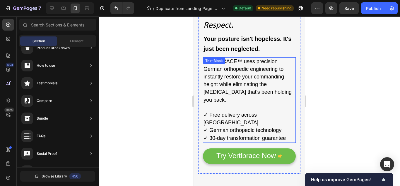
scroll to position [175, 0]
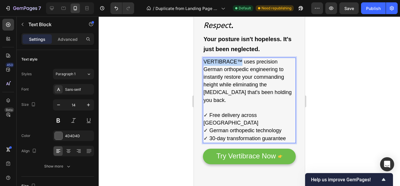
drag, startPoint x: 242, startPoint y: 57, endPoint x: 203, endPoint y: 58, distance: 38.4
click at [203, 58] on div "VERTIBRACE™ uses precision German orthopedic engineering to instantly restore y…" at bounding box center [249, 99] width 93 height 85
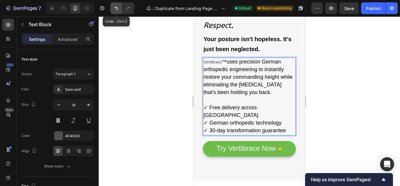
click at [116, 11] on button "Undo/Redo" at bounding box center [117, 8] width 12 height 12
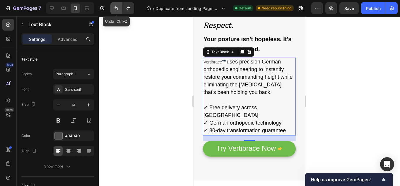
click at [116, 11] on button "Undo/Redo" at bounding box center [117, 8] width 12 height 12
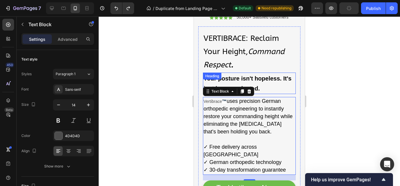
scroll to position [135, 0]
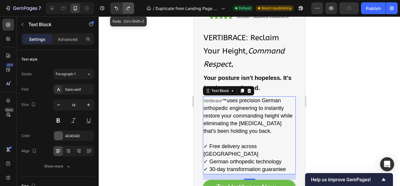
click at [129, 6] on icon "Undo/Redo" at bounding box center [128, 8] width 3 height 4
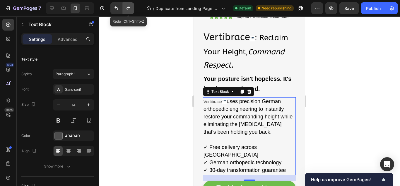
click at [129, 6] on icon "Undo/Redo" at bounding box center [128, 8] width 3 height 4
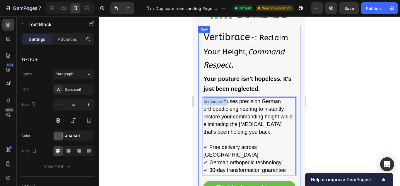
drag, startPoint x: 227, startPoint y: 98, endPoint x: 199, endPoint y: 97, distance: 27.3
click at [199, 97] on div "Vertibrace ™ : Reclaim Your Height, Command Respect . Heading Your posture isn'…" at bounding box center [249, 116] width 102 height 180
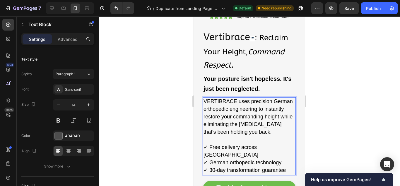
click at [237, 102] on span "VERTIBRACE uses precision German orthopedic engineering to instantly restore yo…" at bounding box center [248, 116] width 89 height 37
click at [238, 100] on p "VERTIBRACE uses precision German orthopedic engineering to instantly restore yo…" at bounding box center [250, 117] width 92 height 38
click at [238, 98] on span "VERTIBRACE uses precision German orthopedic engineering to instantly restore yo…" at bounding box center [248, 116] width 89 height 37
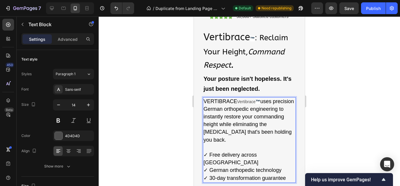
click at [254, 98] on p "VERTIBRACE Vertibrace ™ uses precision German orthopedic engineering to instant…" at bounding box center [250, 121] width 92 height 46
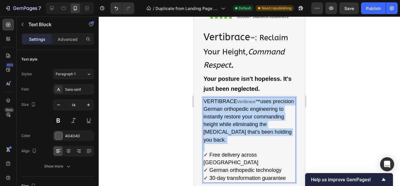
click at [254, 98] on p "VERTIBRACE Vertibrace ™ uses precision German orthopedic engineering to instant…" at bounding box center [250, 121] width 92 height 46
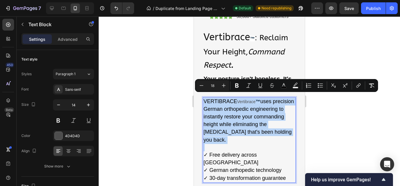
click at [254, 98] on p "VERTIBRACE Vertibrace ™ uses precision German orthopedic engineering to instant…" at bounding box center [250, 121] width 92 height 46
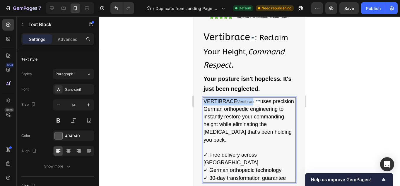
click at [254, 98] on p "VERTIBRACE Vertibrace ™ uses precision German orthopedic engineering to instant…" at bounding box center [250, 121] width 92 height 46
click at [256, 99] on strong "™" at bounding box center [258, 101] width 5 height 5
drag, startPoint x: 255, startPoint y: 97, endPoint x: 239, endPoint y: 98, distance: 16.1
click at [239, 98] on p "VERTIBRACE Vertibrace ™ uses precision German orthopedic engineering to instant…" at bounding box center [250, 121] width 92 height 46
click at [333, 108] on div at bounding box center [250, 100] width 302 height 169
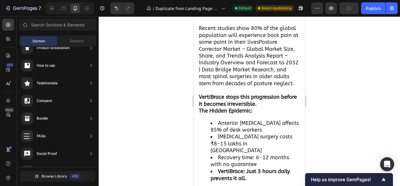
scroll to position [524, 0]
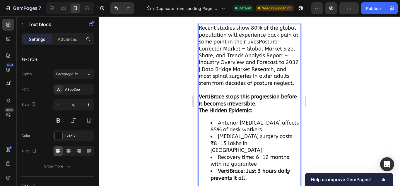
click at [221, 93] on strong "VertiBrace stops this progression before it becomes irreversible." at bounding box center [248, 99] width 98 height 13
click at [216, 93] on p "Vertibrace ™ stops this progression before it becomes irreversible." at bounding box center [249, 100] width 101 height 14
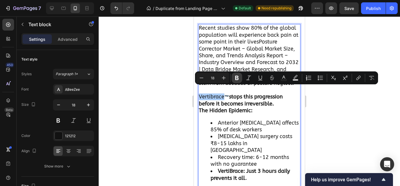
click at [240, 78] on icon "Editor contextual toolbar" at bounding box center [237, 78] width 6 height 6
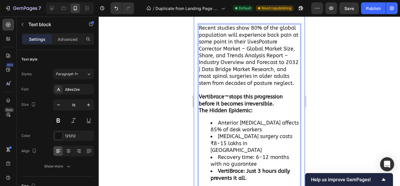
click at [163, 96] on div at bounding box center [250, 100] width 302 height 169
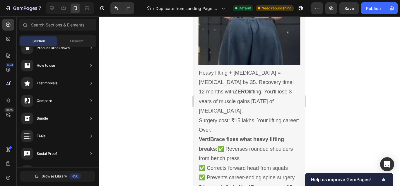
scroll to position [1969, 0]
click at [376, 7] on div "Publish" at bounding box center [373, 8] width 15 height 6
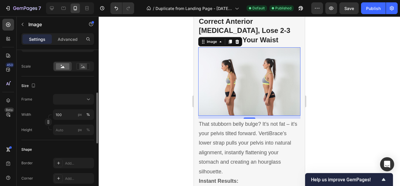
scroll to position [128, 0]
click at [65, 109] on input "100" at bounding box center [73, 114] width 41 height 11
type input "505"
click at [99, 68] on div at bounding box center [250, 100] width 302 height 169
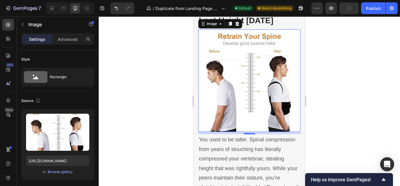
scroll to position [1328, 0]
click at [170, 97] on div at bounding box center [250, 100] width 302 height 169
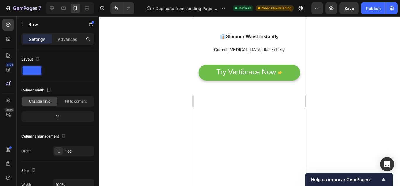
scroll to position [2452, 0]
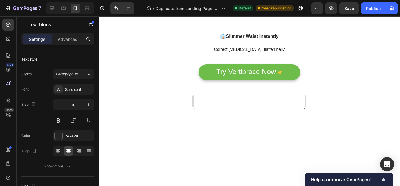
click at [319, 87] on div at bounding box center [250, 100] width 302 height 169
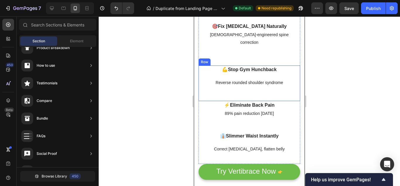
scroll to position [2352, 0]
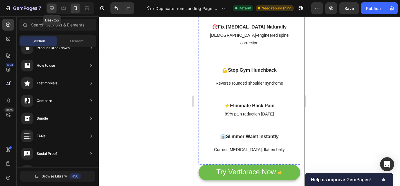
click at [50, 11] on icon at bounding box center [52, 8] width 6 height 6
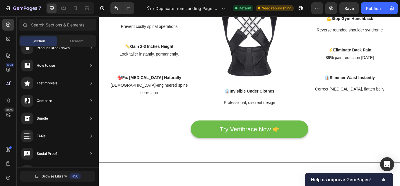
scroll to position [2257, 0]
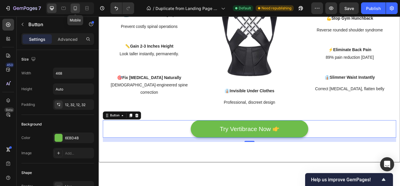
click at [73, 8] on icon at bounding box center [75, 8] width 6 height 6
type input "100%"
type input "14"
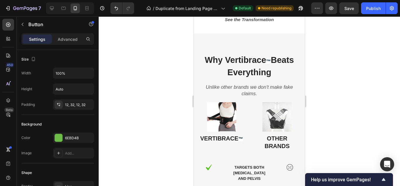
scroll to position [2980, 0]
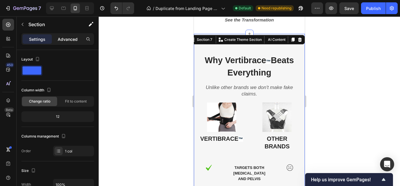
click at [70, 41] on p "Advanced" at bounding box center [68, 39] width 20 height 6
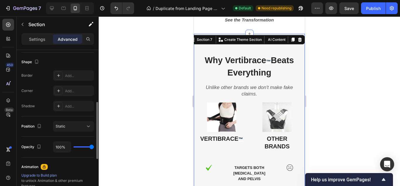
scroll to position [145, 0]
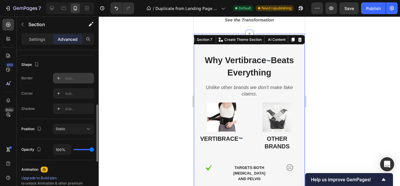
click at [65, 78] on div "Add..." at bounding box center [79, 78] width 28 height 5
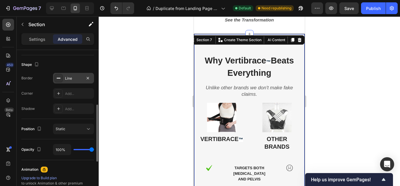
click at [142, 144] on div at bounding box center [250, 100] width 302 height 169
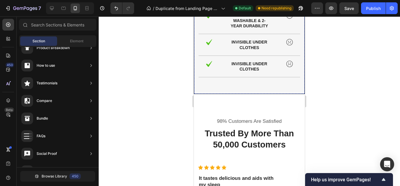
scroll to position [3182, 0]
click at [164, 134] on div at bounding box center [250, 100] width 302 height 169
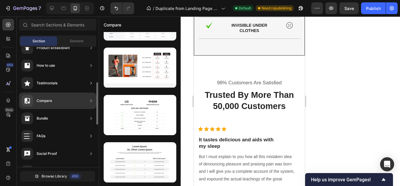
scroll to position [79, 0]
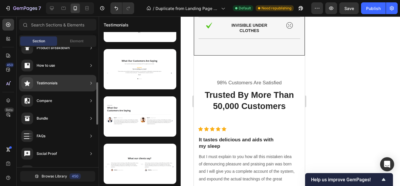
click at [57, 87] on div "Testimonials" at bounding box center [39, 83] width 36 height 12
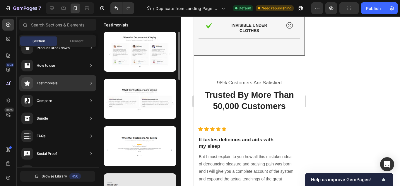
scroll to position [0, 0]
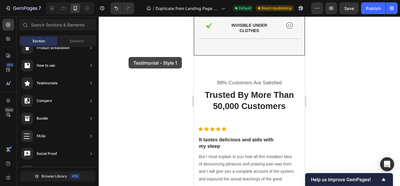
drag, startPoint x: 140, startPoint y: 62, endPoint x: 129, endPoint y: 57, distance: 11.9
click at [129, 0] on div "7 / Duplicate from Landing Page - [DATE] 16:13:49 Default Need republishing Pre…" at bounding box center [200, 0] width 400 height 0
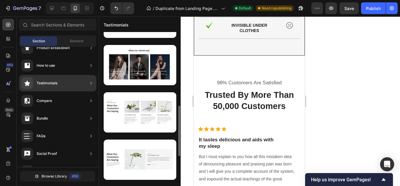
scroll to position [225, 0]
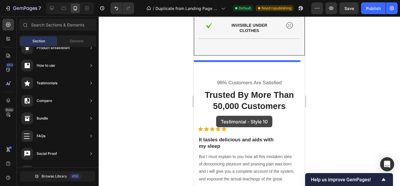
drag, startPoint x: 352, startPoint y: 82, endPoint x: 216, endPoint y: 115, distance: 140.4
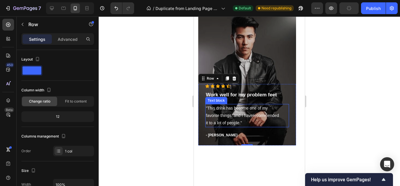
scroll to position [3314, 0]
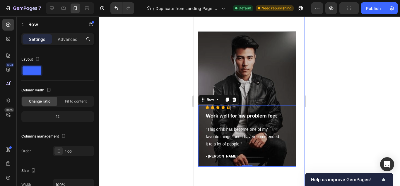
click at [250, 176] on div "What our clients say? Heading Icon Icon Icon Icon Icon Icon List Hoz Work well …" at bounding box center [249, 80] width 111 height 228
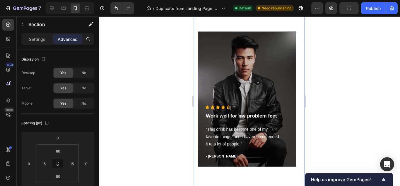
click at [250, 176] on div "What our clients say? Heading Icon Icon Icon Icon Icon Icon List Hoz Work well …" at bounding box center [249, 80] width 111 height 228
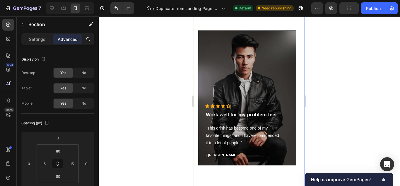
scroll to position [3315, 0]
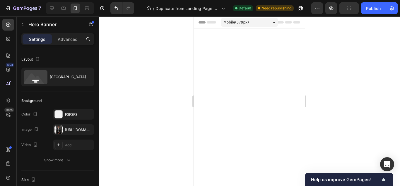
scroll to position [3315, 0]
